Goal: Entertainment & Leisure: Consume media (video, audio)

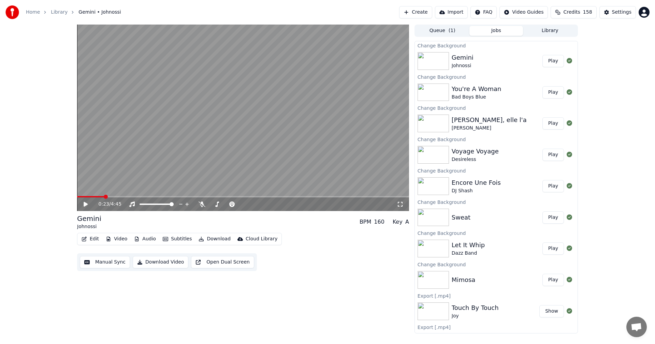
click at [557, 33] on button "Library" at bounding box center [550, 31] width 54 height 10
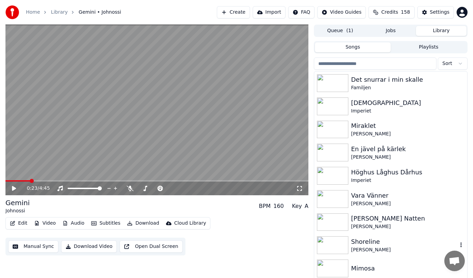
click at [373, 243] on div "Shoreline" at bounding box center [404, 242] width 107 height 10
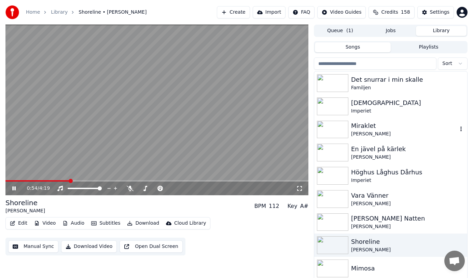
drag, startPoint x: 360, startPoint y: 125, endPoint x: 342, endPoint y: 136, distance: 20.7
click at [360, 125] on div "Miraklet" at bounding box center [404, 126] width 107 height 10
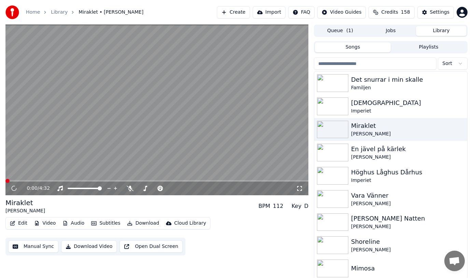
click at [56, 220] on button "Video" at bounding box center [44, 223] width 27 height 10
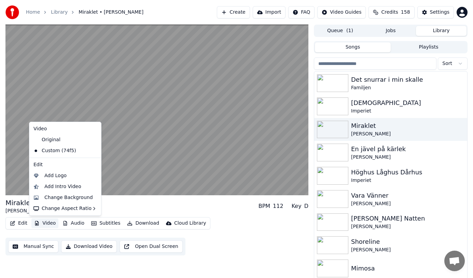
click at [48, 222] on button "Video" at bounding box center [44, 223] width 27 height 10
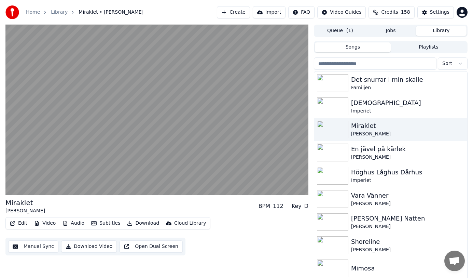
click at [48, 222] on button "Video" at bounding box center [44, 223] width 27 height 10
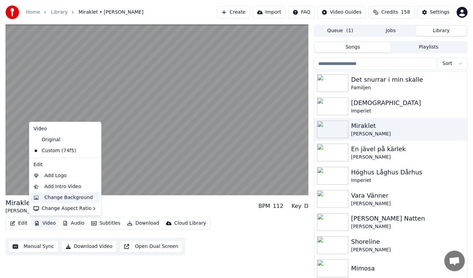
click at [72, 195] on div "Change Background" at bounding box center [68, 197] width 48 height 7
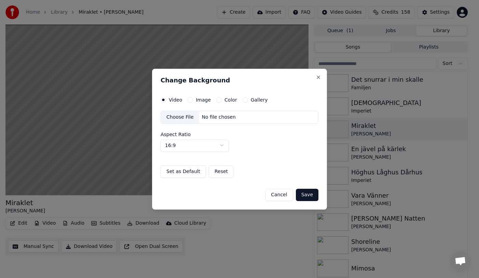
click at [243, 101] on button "Gallery" at bounding box center [244, 99] width 5 height 5
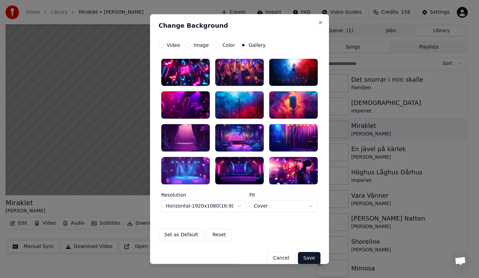
click at [181, 167] on div at bounding box center [185, 170] width 48 height 27
click at [312, 258] on button "Save" at bounding box center [309, 258] width 23 height 12
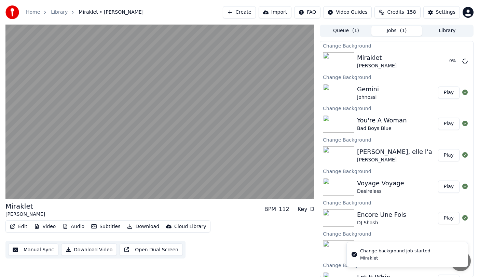
click at [447, 30] on button "Library" at bounding box center [447, 31] width 51 height 10
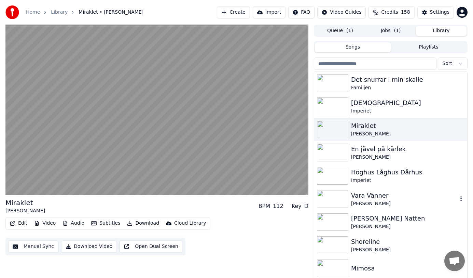
click at [385, 200] on div "[PERSON_NAME]" at bounding box center [404, 203] width 107 height 7
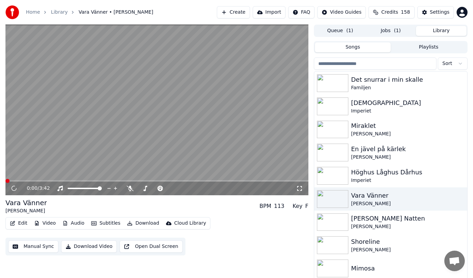
click at [47, 224] on button "Video" at bounding box center [44, 223] width 27 height 10
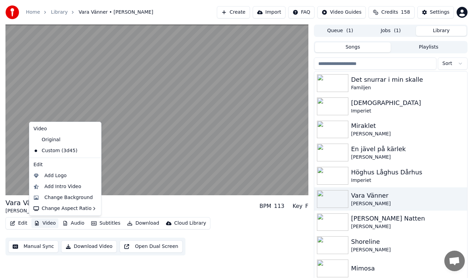
click at [43, 225] on button "Video" at bounding box center [44, 223] width 27 height 10
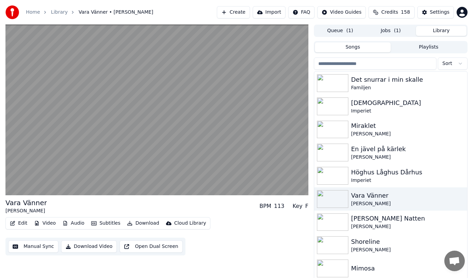
click at [43, 225] on button "Video" at bounding box center [44, 223] width 27 height 10
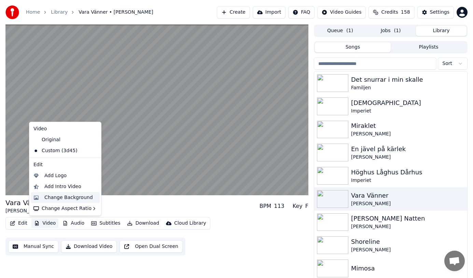
click at [72, 197] on div "Change Background" at bounding box center [68, 197] width 48 height 7
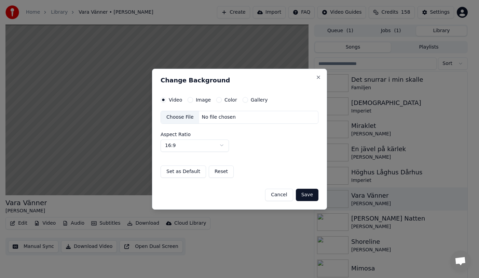
click at [242, 100] on div "Gallery" at bounding box center [254, 99] width 25 height 5
click at [243, 99] on button "Gallery" at bounding box center [244, 99] width 5 height 5
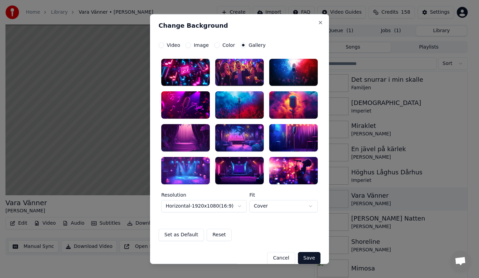
click at [238, 142] on div at bounding box center [239, 137] width 48 height 27
click at [309, 256] on button "Save" at bounding box center [309, 258] width 23 height 12
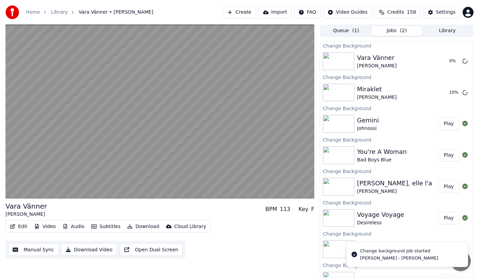
click at [448, 33] on button "Library" at bounding box center [447, 31] width 51 height 10
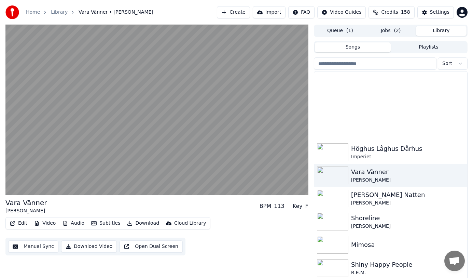
scroll to position [102, 0]
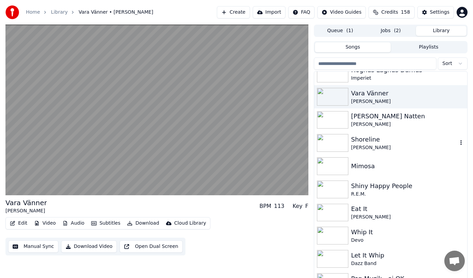
click at [370, 145] on div "[PERSON_NAME]" at bounding box center [404, 147] width 107 height 7
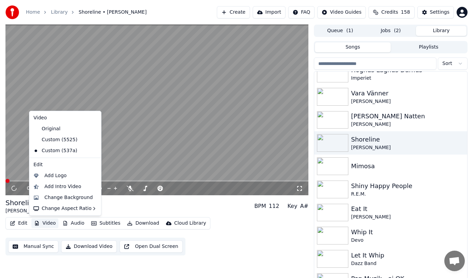
click at [53, 227] on button "Video" at bounding box center [44, 223] width 27 height 10
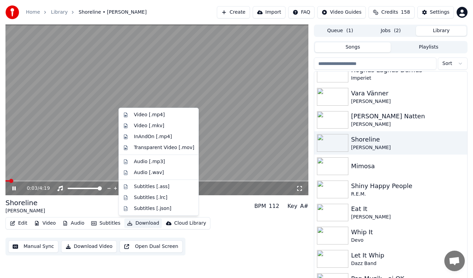
click at [148, 226] on button "Download" at bounding box center [143, 223] width 38 height 10
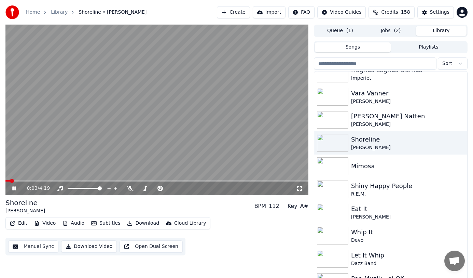
click at [148, 226] on button "Download" at bounding box center [143, 223] width 38 height 10
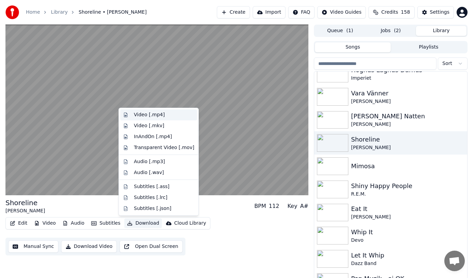
click at [161, 115] on div "Video [.mp4]" at bounding box center [164, 114] width 60 height 7
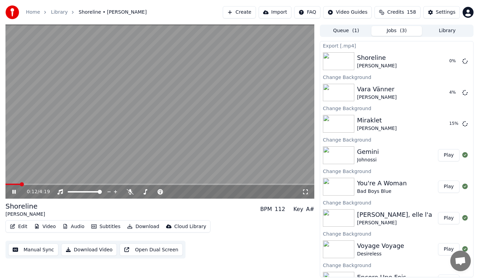
click at [447, 31] on button "Library" at bounding box center [447, 31] width 51 height 10
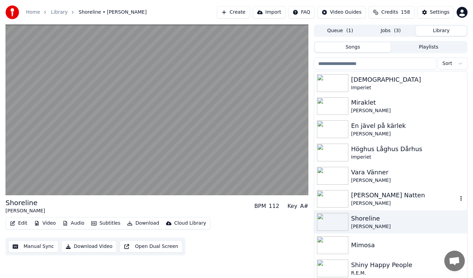
scroll to position [68, 0]
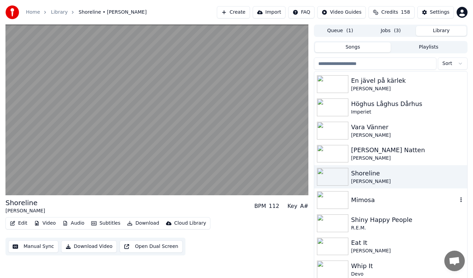
click at [365, 204] on div "Mimosa" at bounding box center [404, 200] width 107 height 10
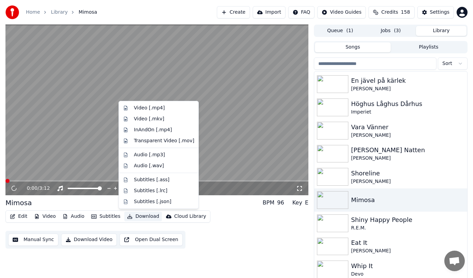
click at [145, 216] on button "Download" at bounding box center [143, 216] width 38 height 10
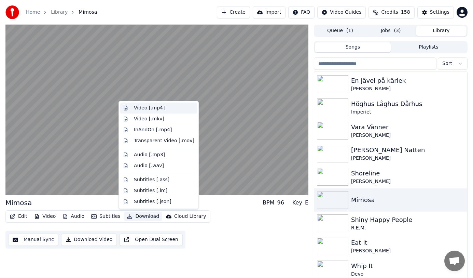
click at [166, 107] on div "Video [.mp4]" at bounding box center [164, 107] width 60 height 7
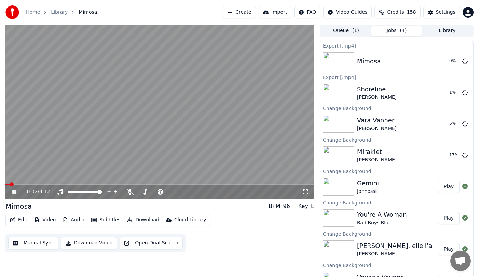
click at [448, 30] on button "Library" at bounding box center [447, 31] width 51 height 10
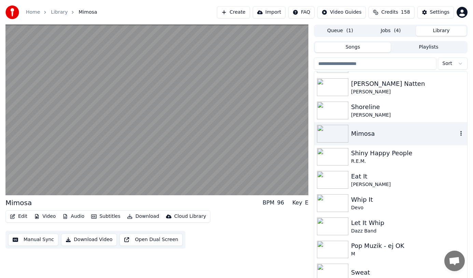
scroll to position [137, 0]
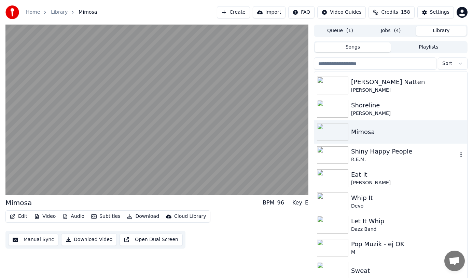
click at [400, 150] on div "Shiny Happy People" at bounding box center [404, 151] width 107 height 10
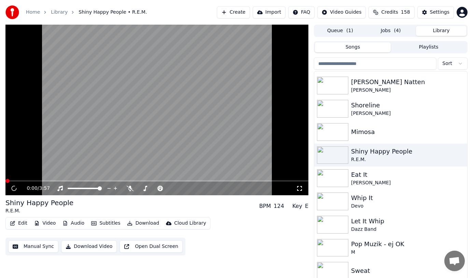
click at [41, 220] on button "Video" at bounding box center [44, 223] width 27 height 10
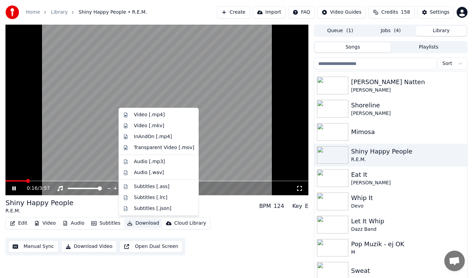
drag, startPoint x: 145, startPoint y: 224, endPoint x: 159, endPoint y: 158, distance: 67.4
click at [145, 224] on button "Download" at bounding box center [143, 223] width 38 height 10
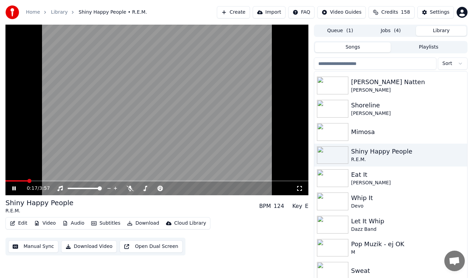
click at [143, 225] on button "Download" at bounding box center [143, 223] width 38 height 10
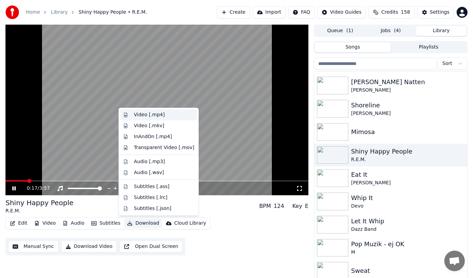
click at [161, 116] on div "Video [.mp4]" at bounding box center [164, 114] width 60 height 7
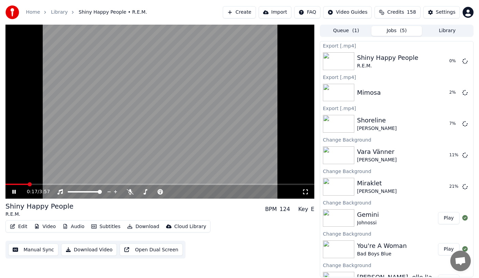
click at [13, 193] on icon at bounding box center [13, 191] width 3 height 4
click at [13, 192] on icon at bounding box center [13, 191] width 3 height 4
click at [457, 30] on button "Library" at bounding box center [447, 31] width 51 height 10
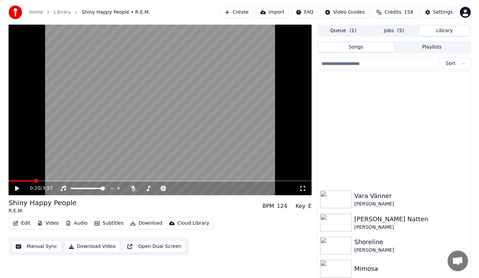
scroll to position [137, 0]
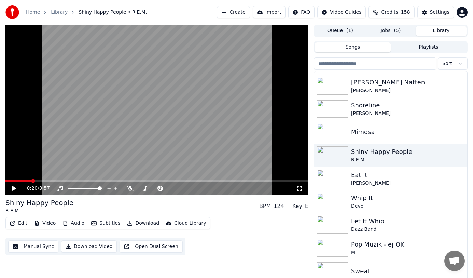
drag, startPoint x: 388, startPoint y: 30, endPoint x: 478, endPoint y: 60, distance: 95.4
click at [388, 30] on button "Jobs ( 5 )" at bounding box center [390, 31] width 51 height 10
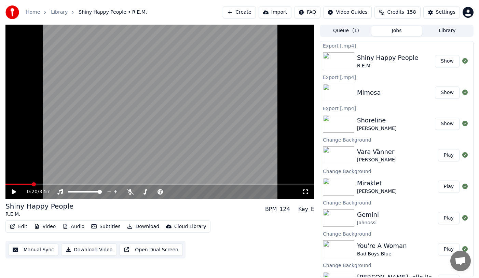
click at [398, 28] on button "Jobs" at bounding box center [396, 31] width 51 height 10
